Goal: Information Seeking & Learning: Learn about a topic

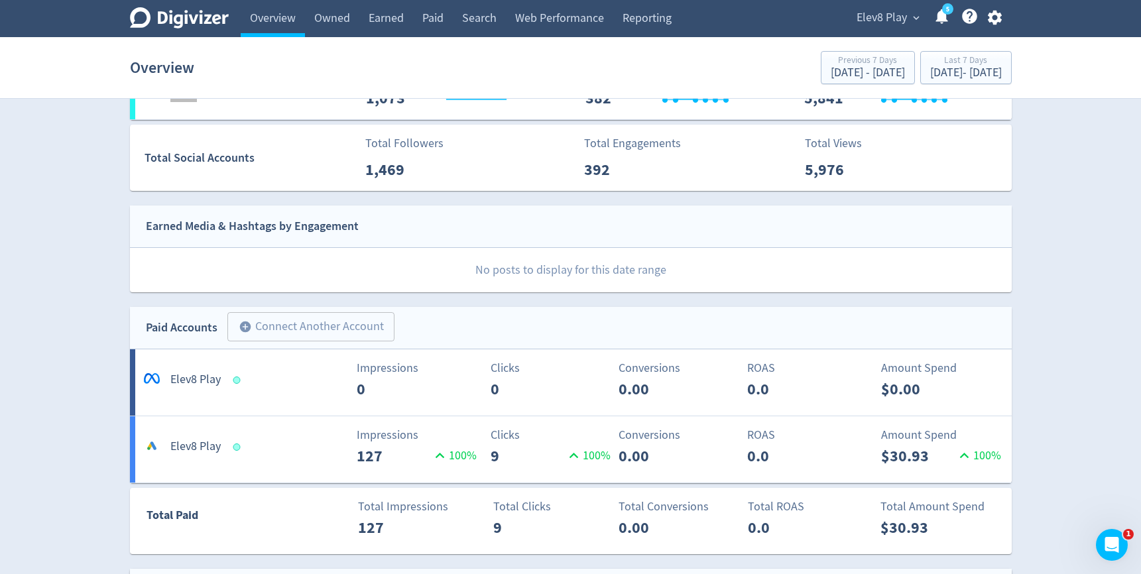
scroll to position [235, 0]
click at [626, 467] on p "0.00" at bounding box center [657, 457] width 76 height 24
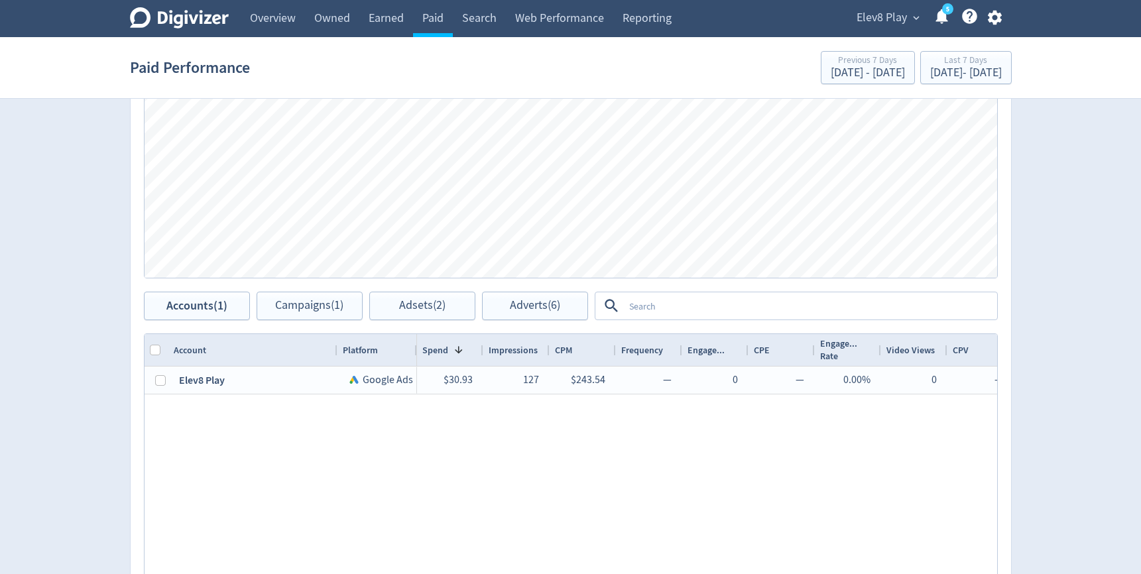
scroll to position [454, 0]
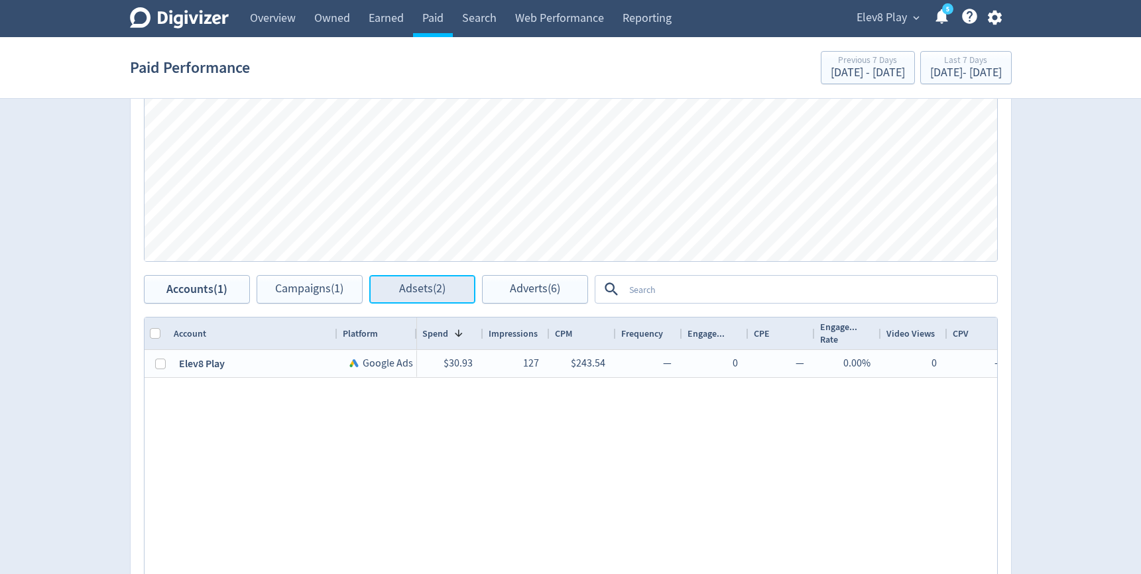
click at [418, 283] on span "Adsets (2)" at bounding box center [422, 289] width 46 height 13
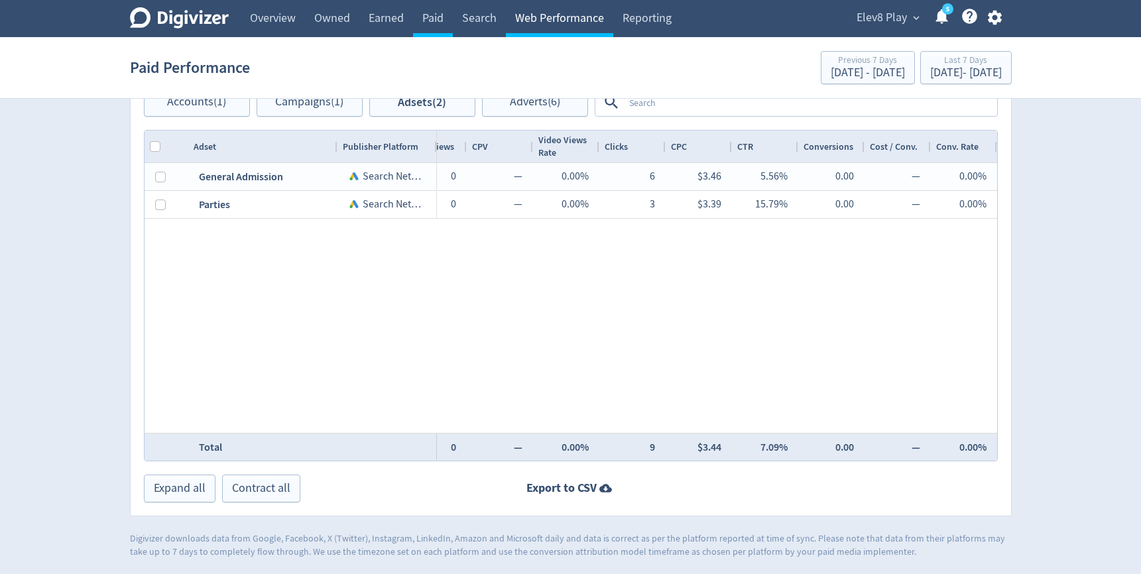
click at [536, 10] on link "Web Performance" at bounding box center [559, 18] width 107 height 37
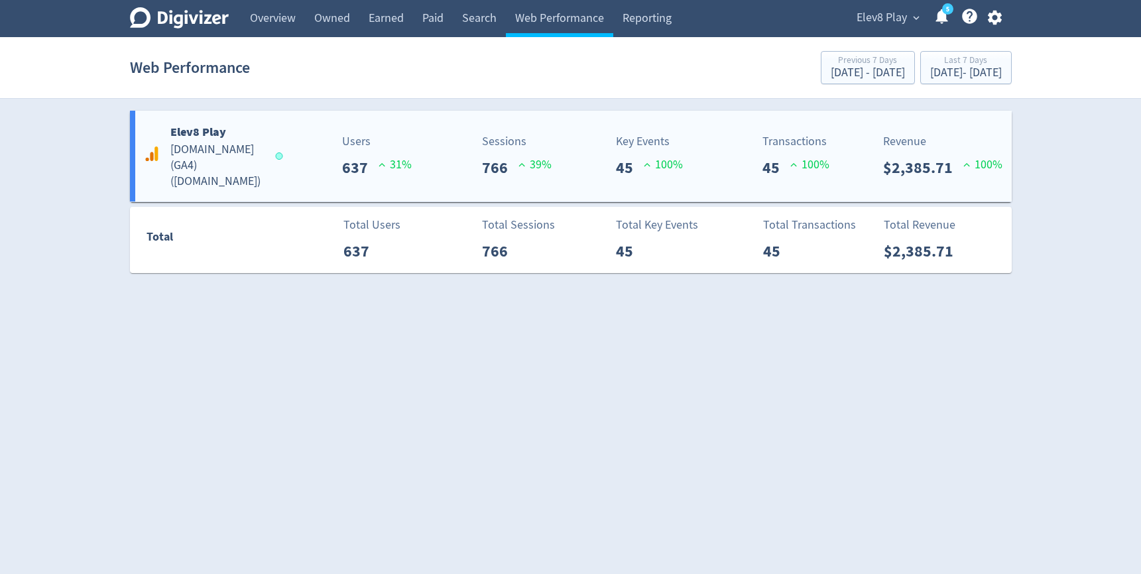
click at [643, 135] on p "Key Events" at bounding box center [649, 142] width 67 height 18
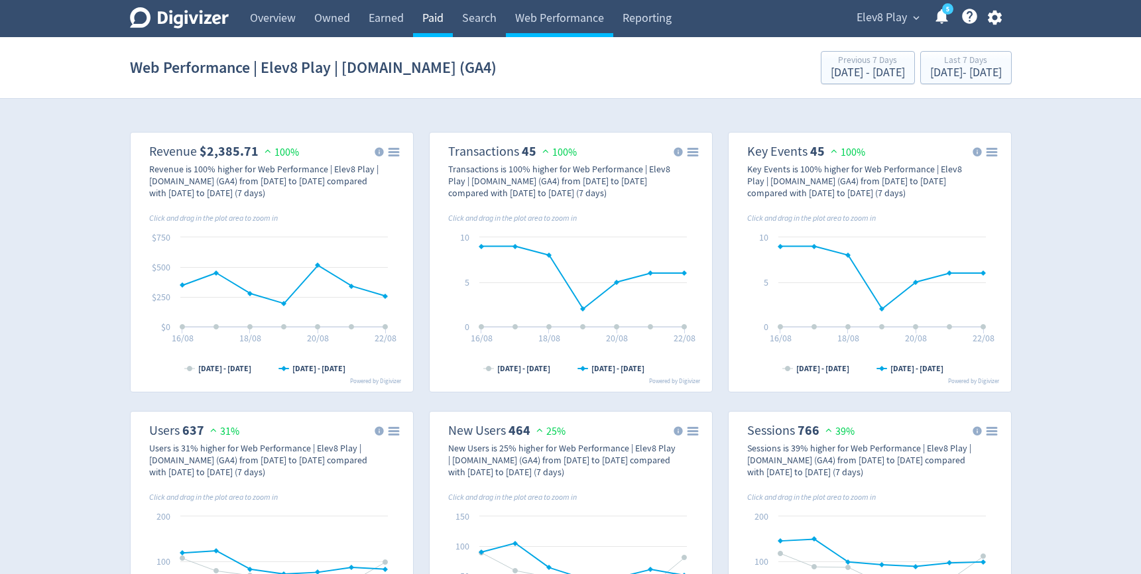
click at [444, 19] on link "Paid" at bounding box center [433, 18] width 40 height 37
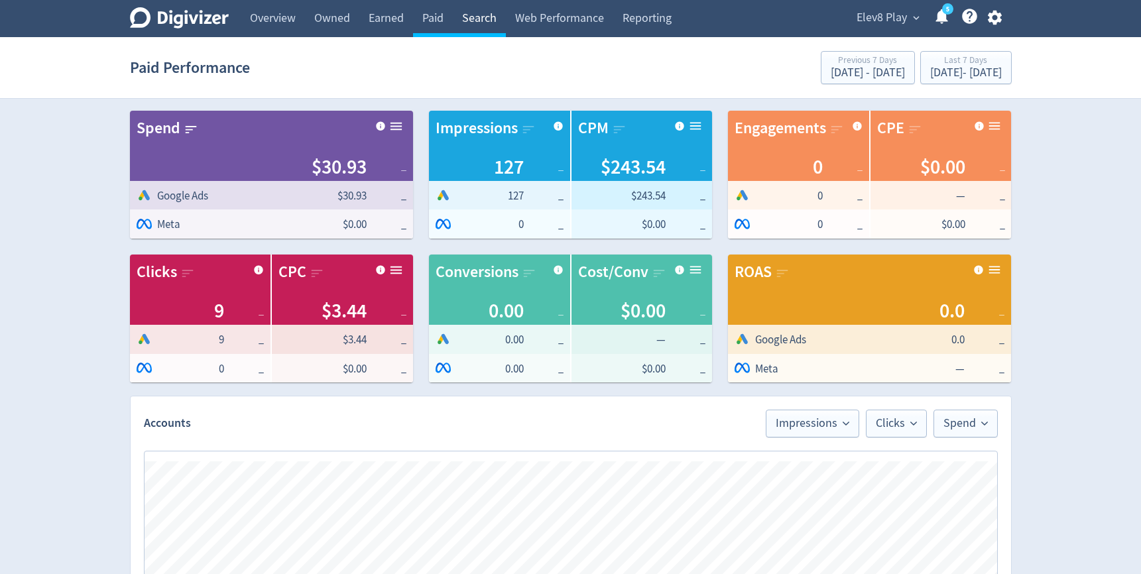
click at [481, 18] on link "Search" at bounding box center [479, 18] width 53 height 37
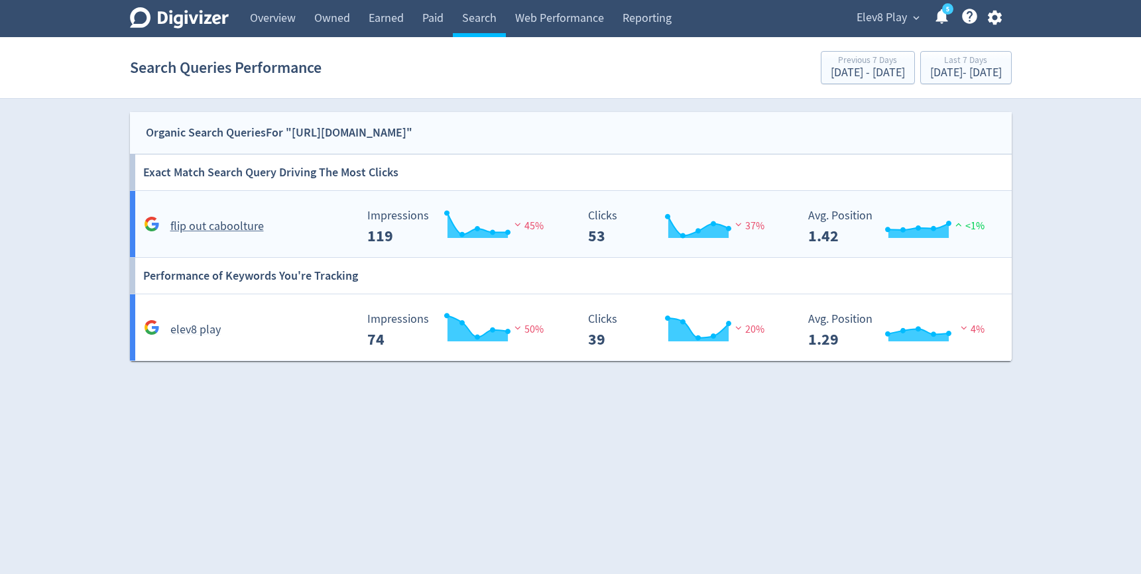
click at [264, 226] on div "flip out caboolture" at bounding box center [248, 226] width 215 height 21
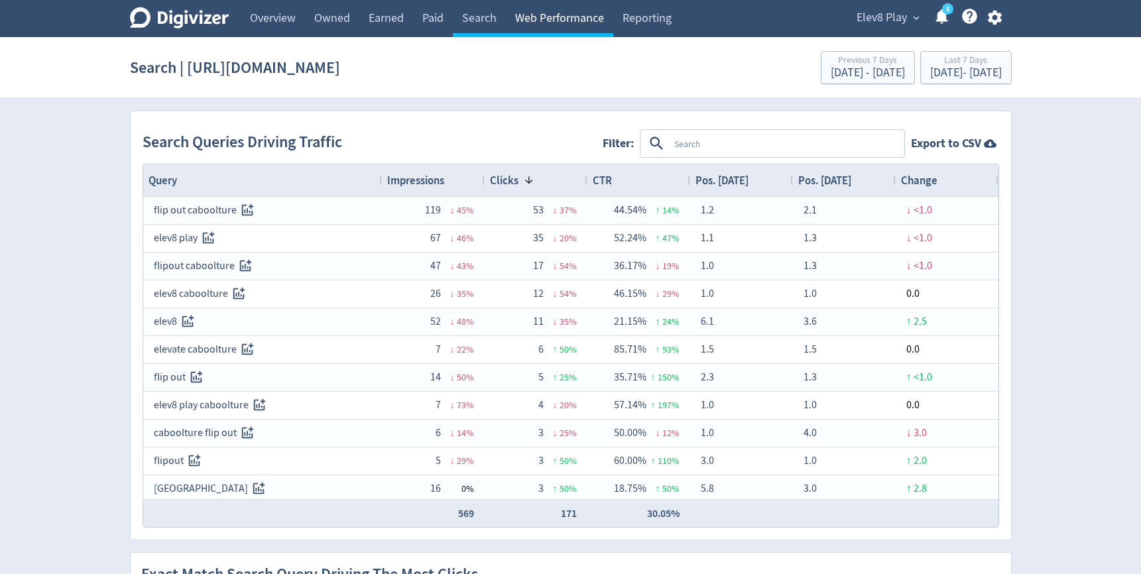
click at [540, 18] on link "Web Performance" at bounding box center [559, 18] width 107 height 37
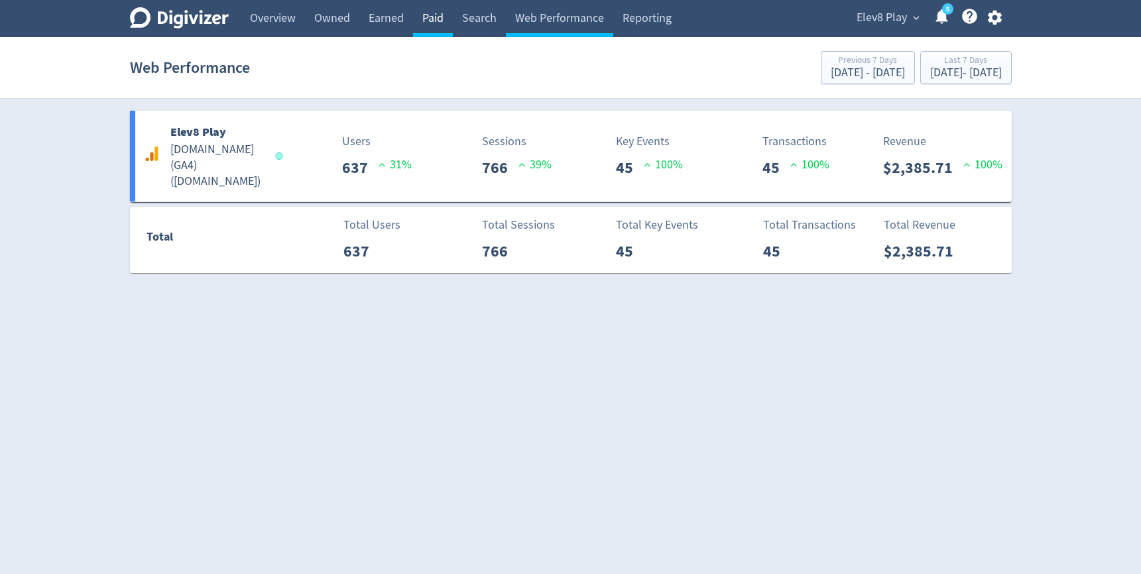
click at [425, 19] on link "Paid" at bounding box center [433, 18] width 40 height 37
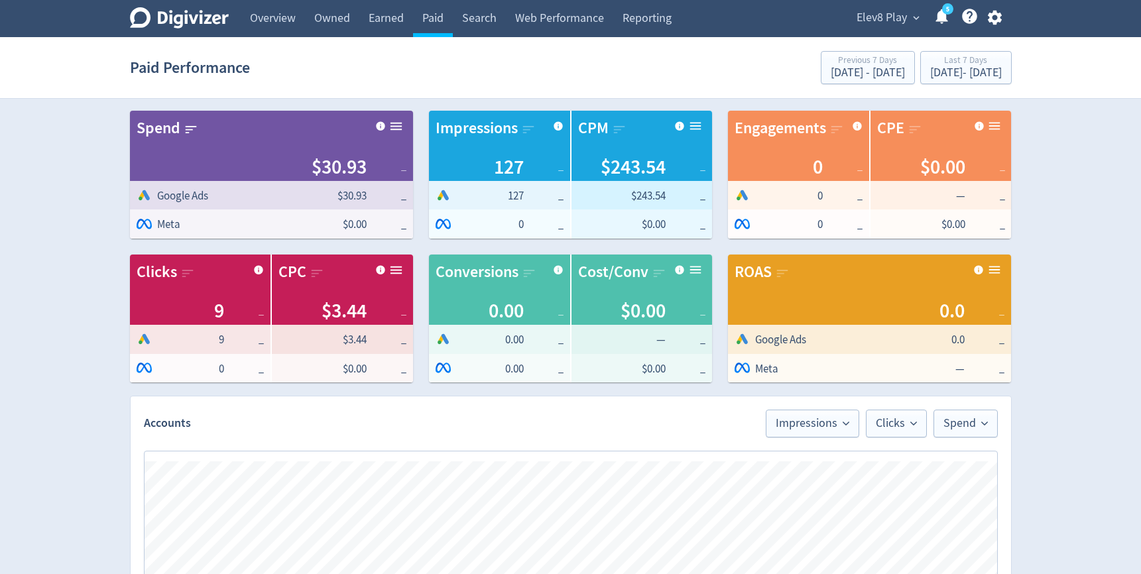
click at [946, 23] on icon at bounding box center [942, 16] width 18 height 18
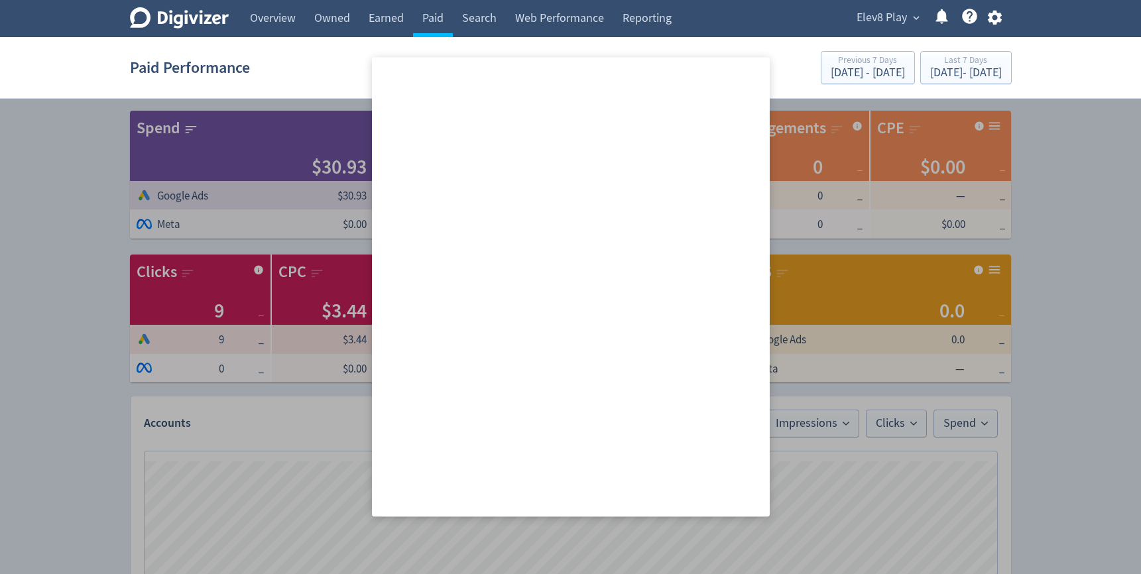
click at [945, 23] on icon at bounding box center [942, 16] width 18 height 18
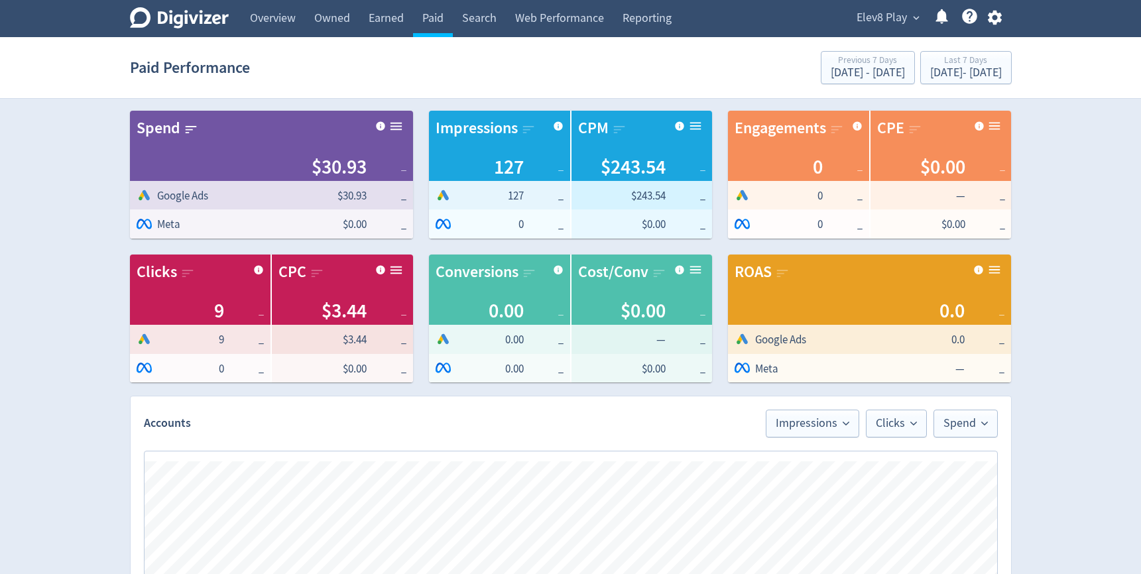
click at [945, 23] on icon at bounding box center [942, 16] width 18 height 18
